Goal: Information Seeking & Learning: Learn about a topic

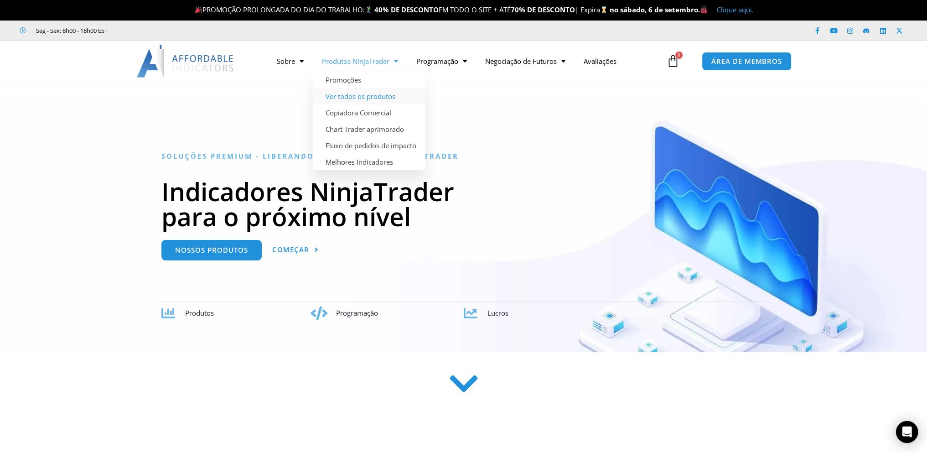
click at [371, 97] on font "Ver todos os produtos" at bounding box center [360, 96] width 70 height 9
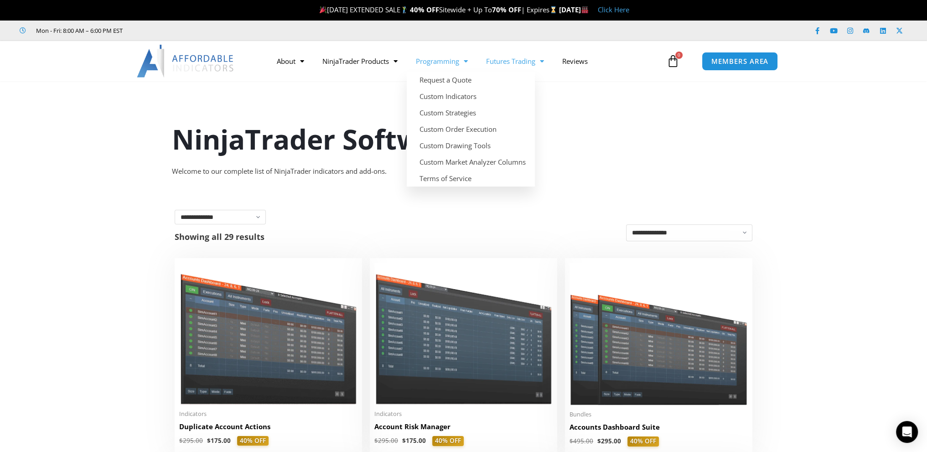
drag, startPoint x: 453, startPoint y: 97, endPoint x: 544, endPoint y: 58, distance: 99.1
click at [544, 61] on span "Menu" at bounding box center [539, 61] width 9 height 16
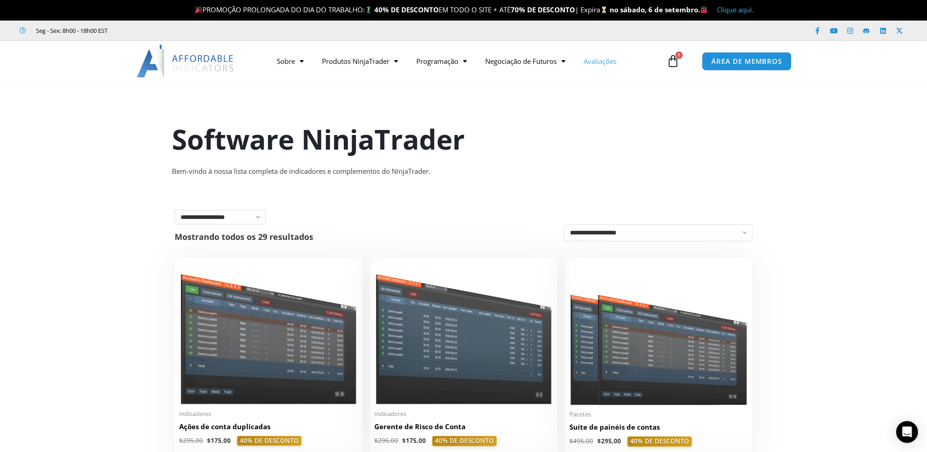
click at [604, 62] on font "Avaliações" at bounding box center [599, 61] width 33 height 9
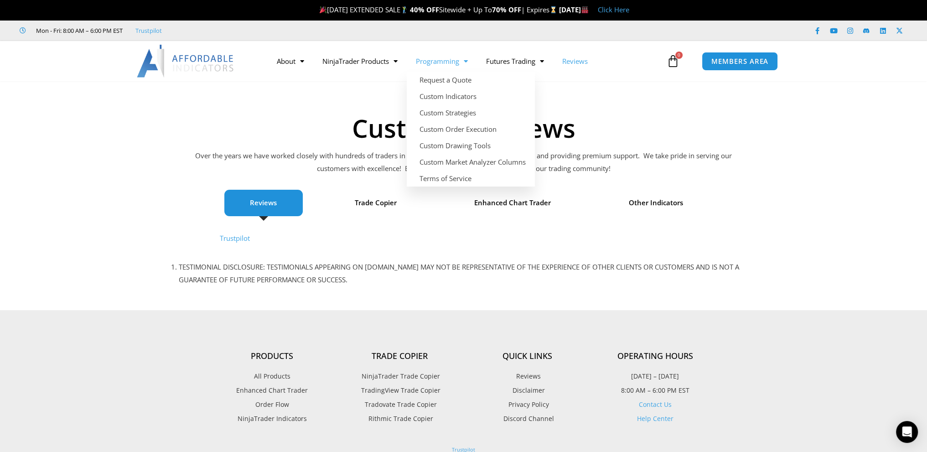
click at [441, 62] on link "Programming" at bounding box center [442, 61] width 70 height 21
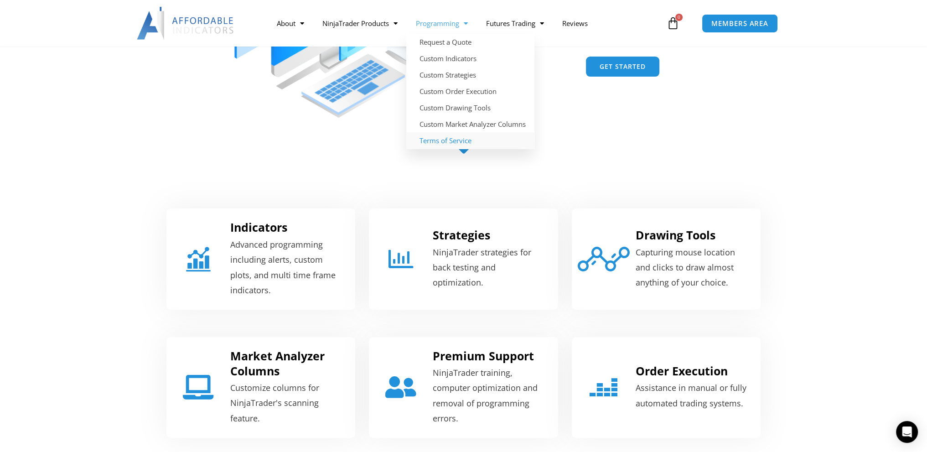
scroll to position [273, 0]
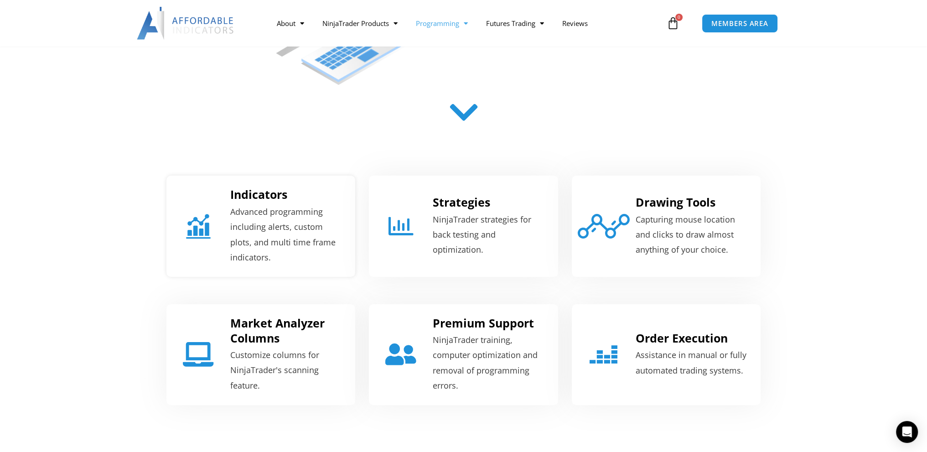
click at [252, 222] on p "Advanced programming including alerts, custom plots, and multi time frame indic…" at bounding box center [286, 234] width 113 height 61
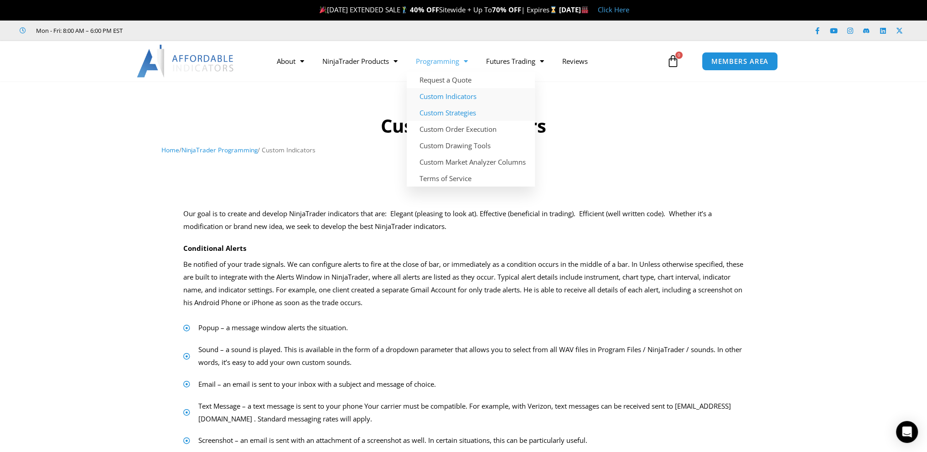
click at [459, 114] on link "Custom Strategies" at bounding box center [471, 112] width 128 height 16
